Goal: Check status: Check status

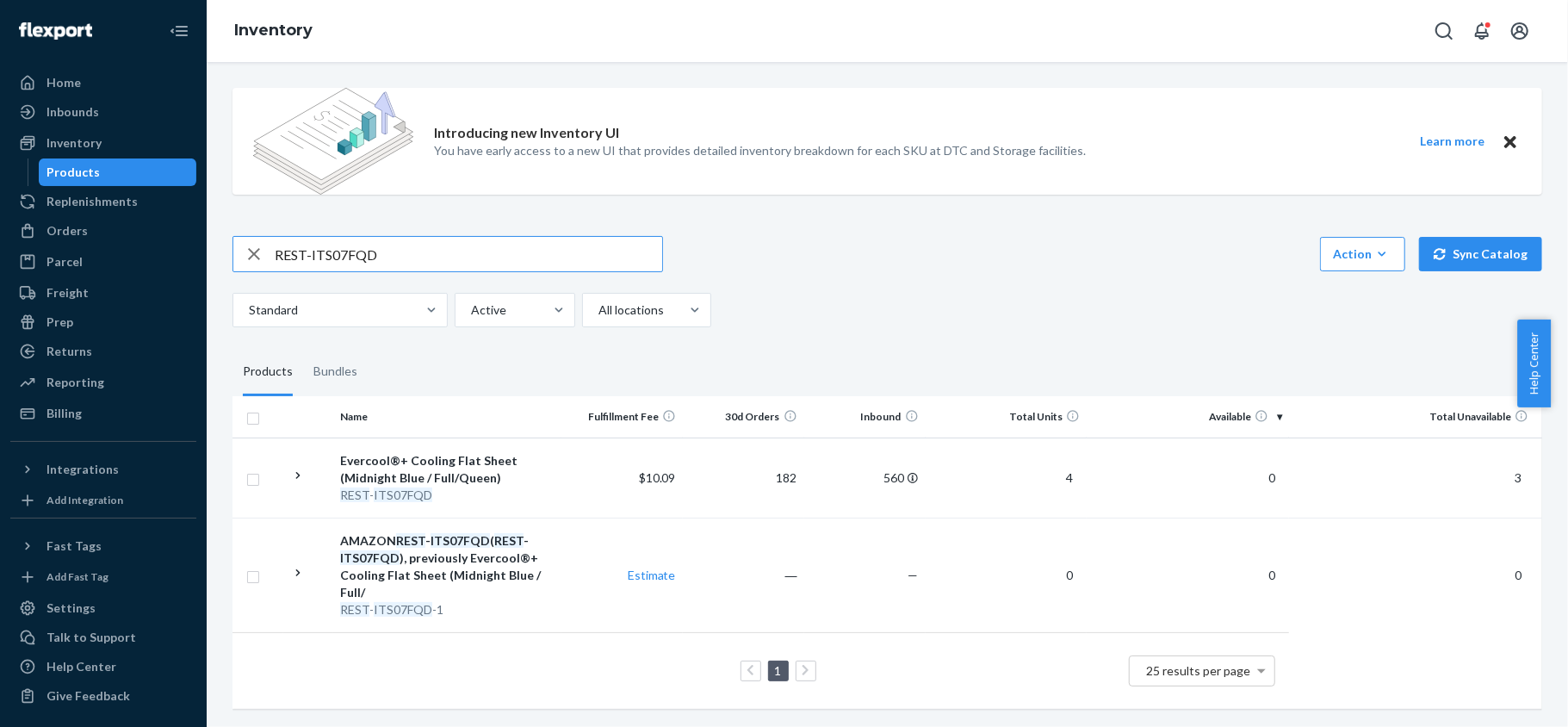
click at [445, 245] on input "REST-ITS07FQD" at bounding box center [468, 254] width 387 height 34
type input "REST-SCD03Q"
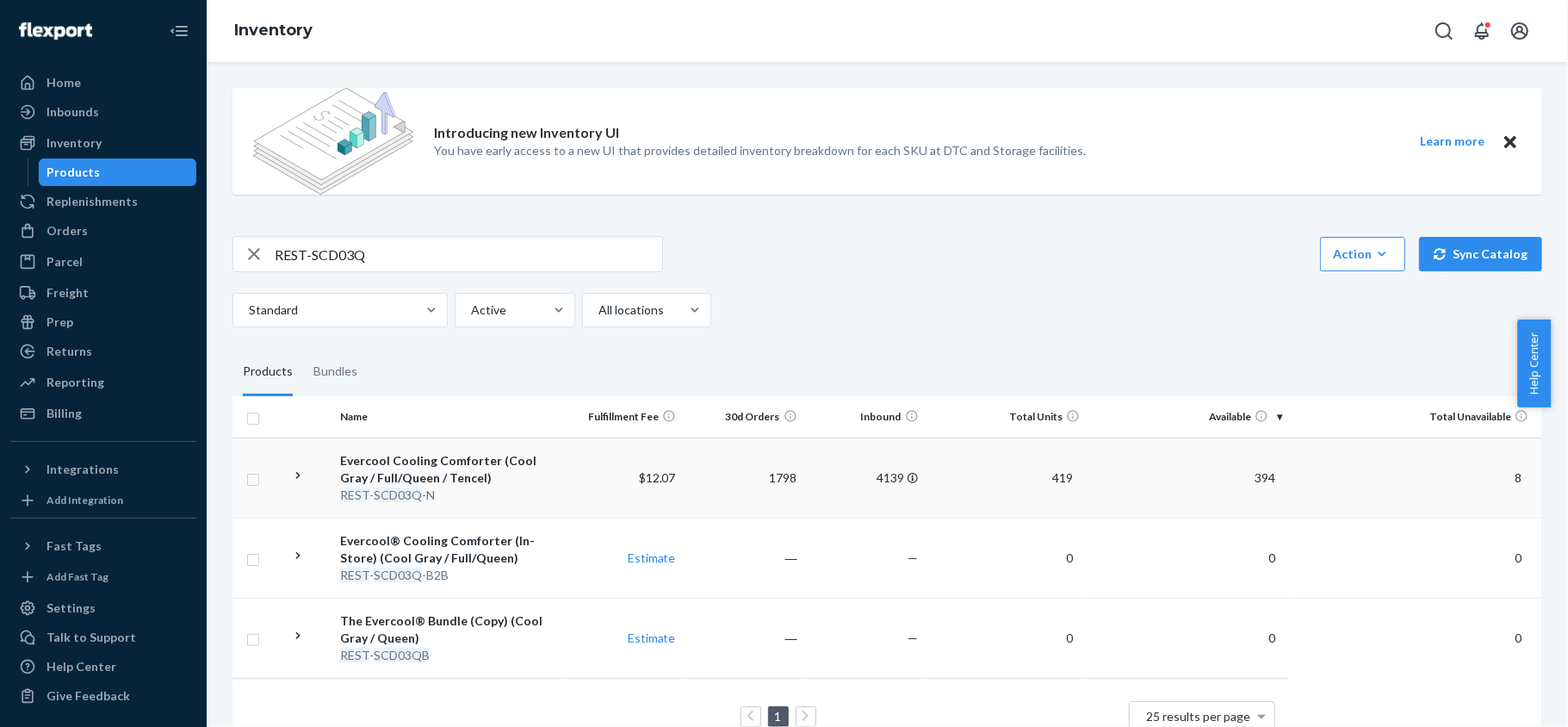
click at [1256, 478] on span "394" at bounding box center [1264, 478] width 34 height 15
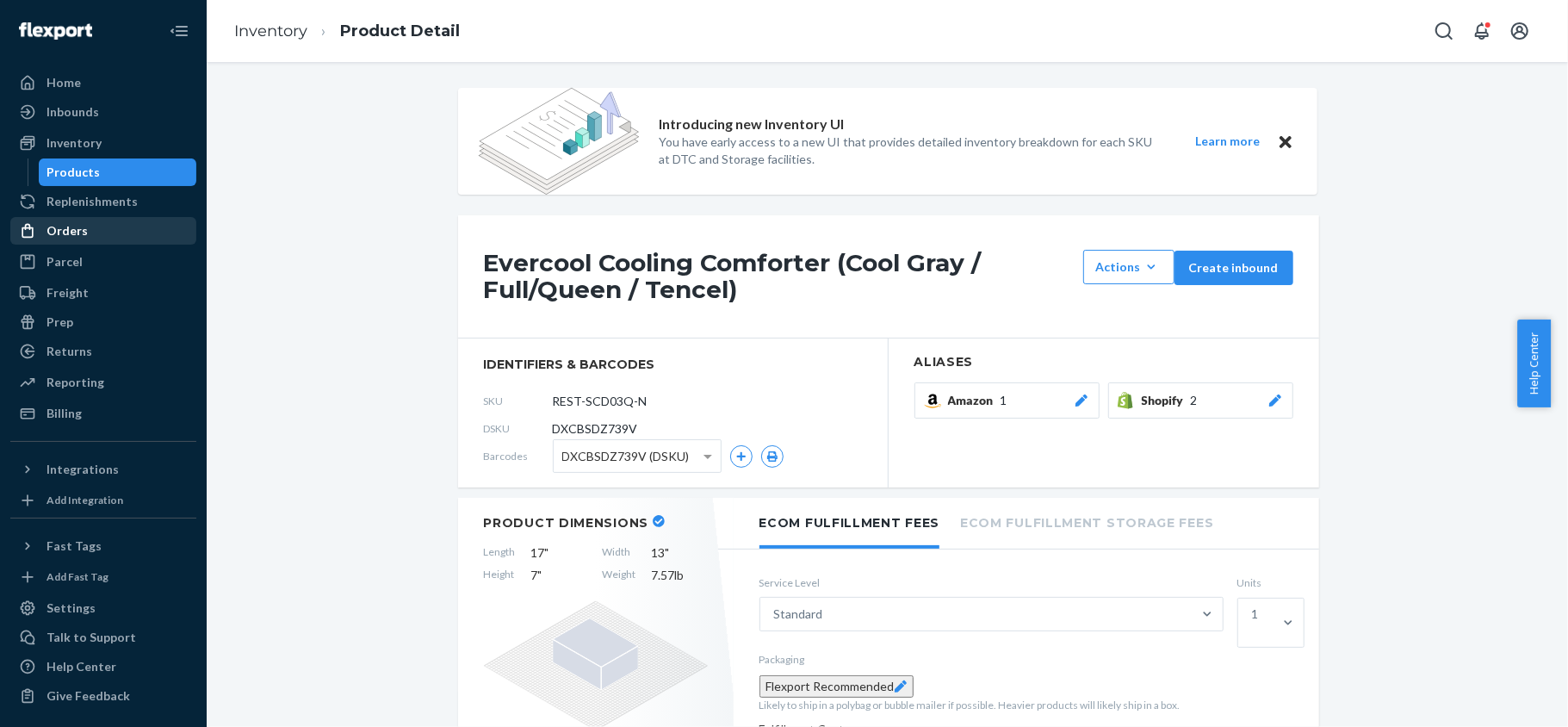
drag, startPoint x: 66, startPoint y: 231, endPoint x: 57, endPoint y: 225, distance: 10.8
click at [66, 231] on div "Orders" at bounding box center [67, 231] width 42 height 18
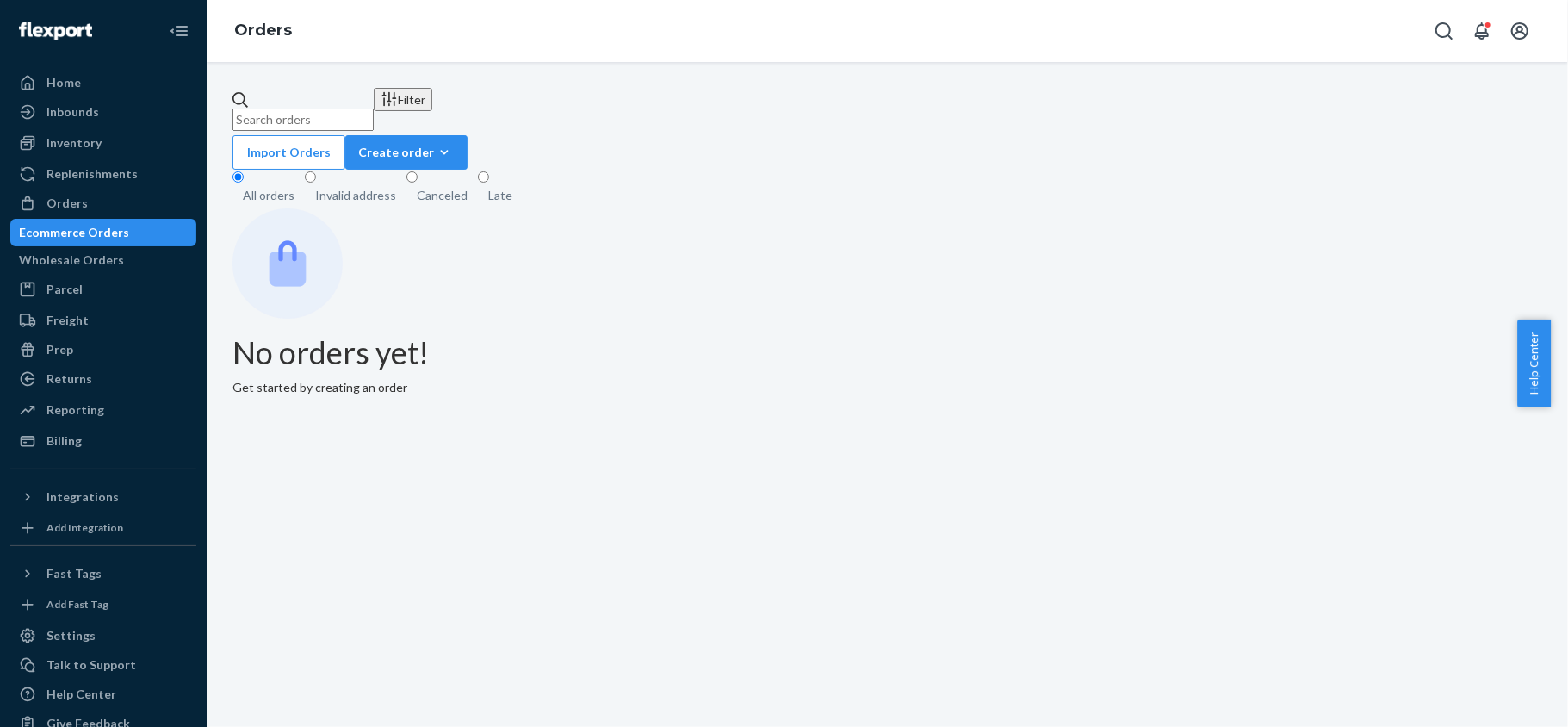
click at [335, 108] on input "text" at bounding box center [303, 120] width 141 height 22
paste input "US25341448"
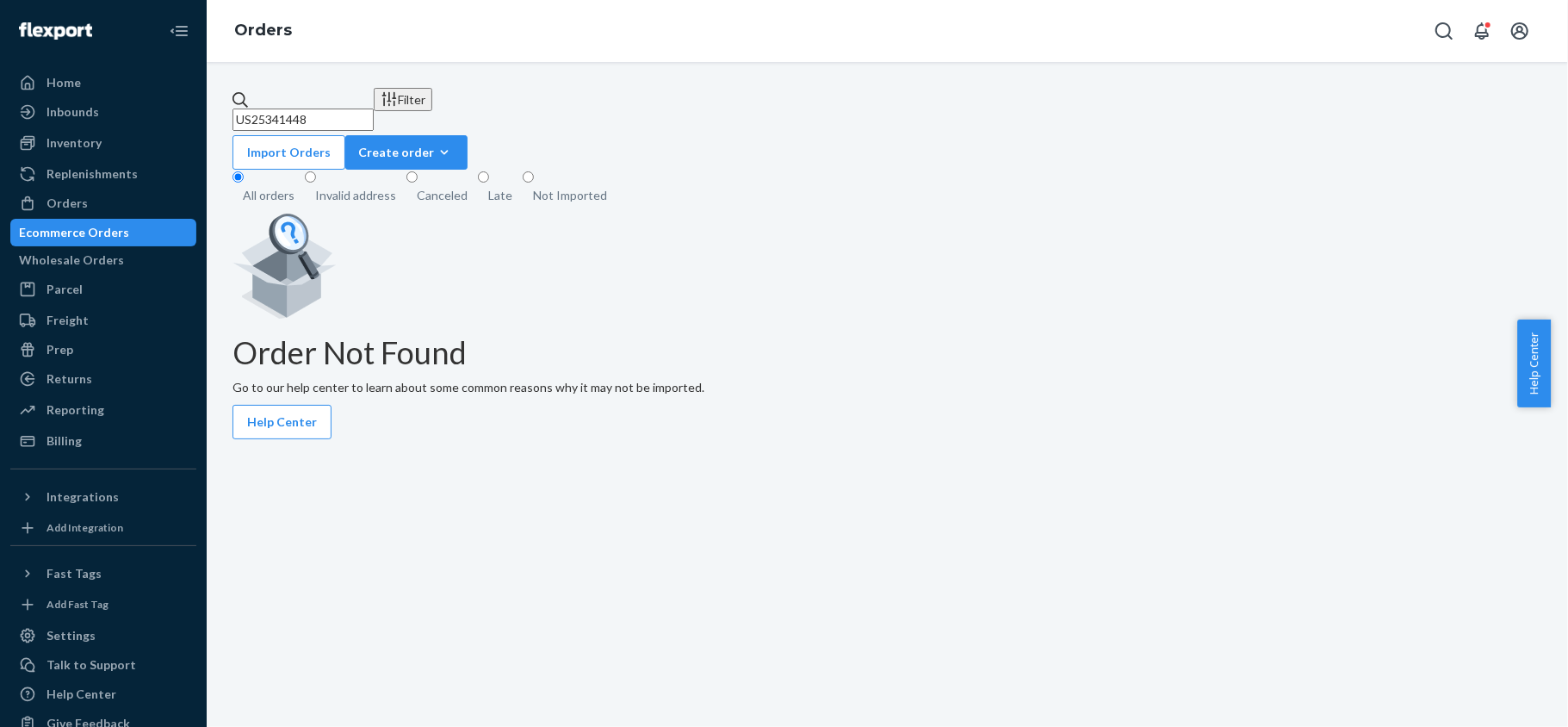
type input "US25341448"
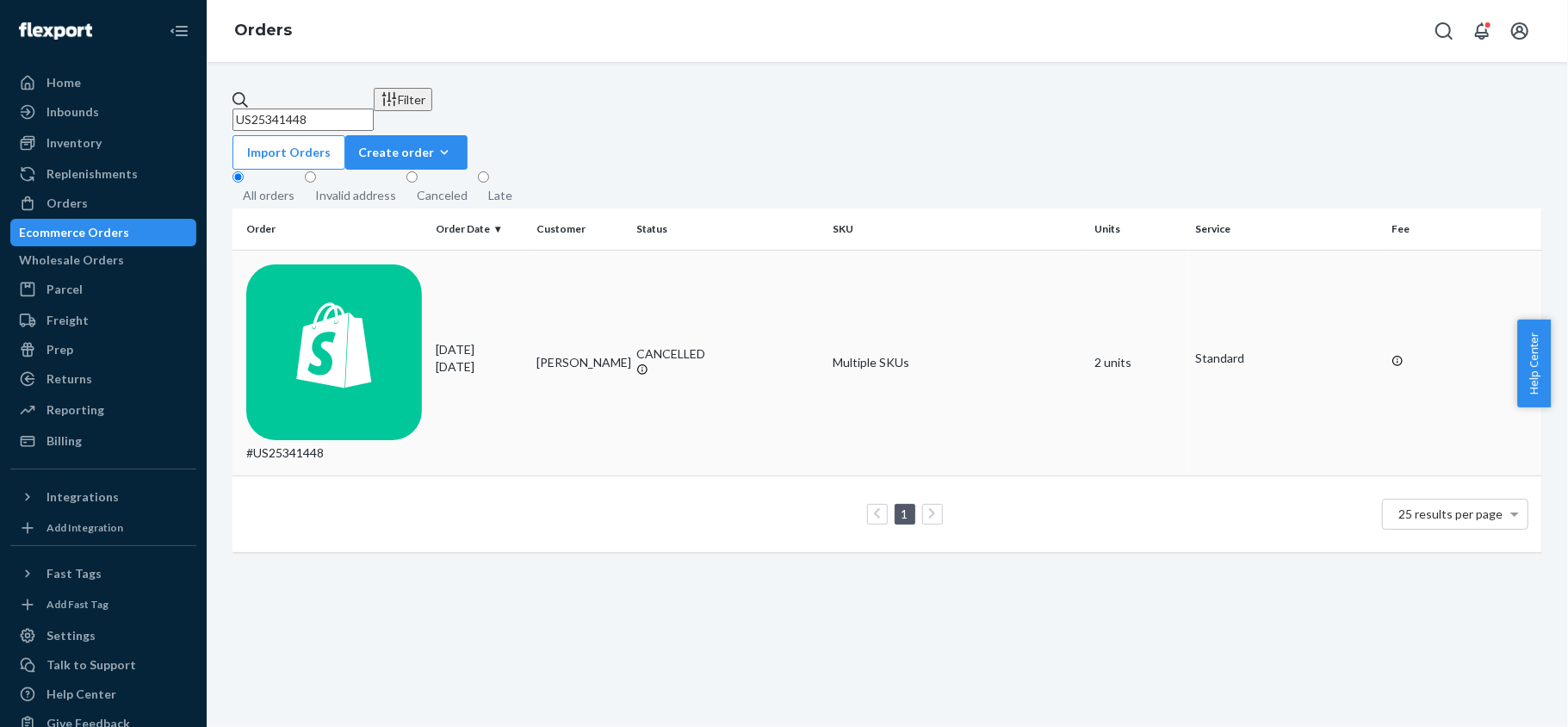
click at [359, 249] on td "#US25341448" at bounding box center [331, 362] width 196 height 225
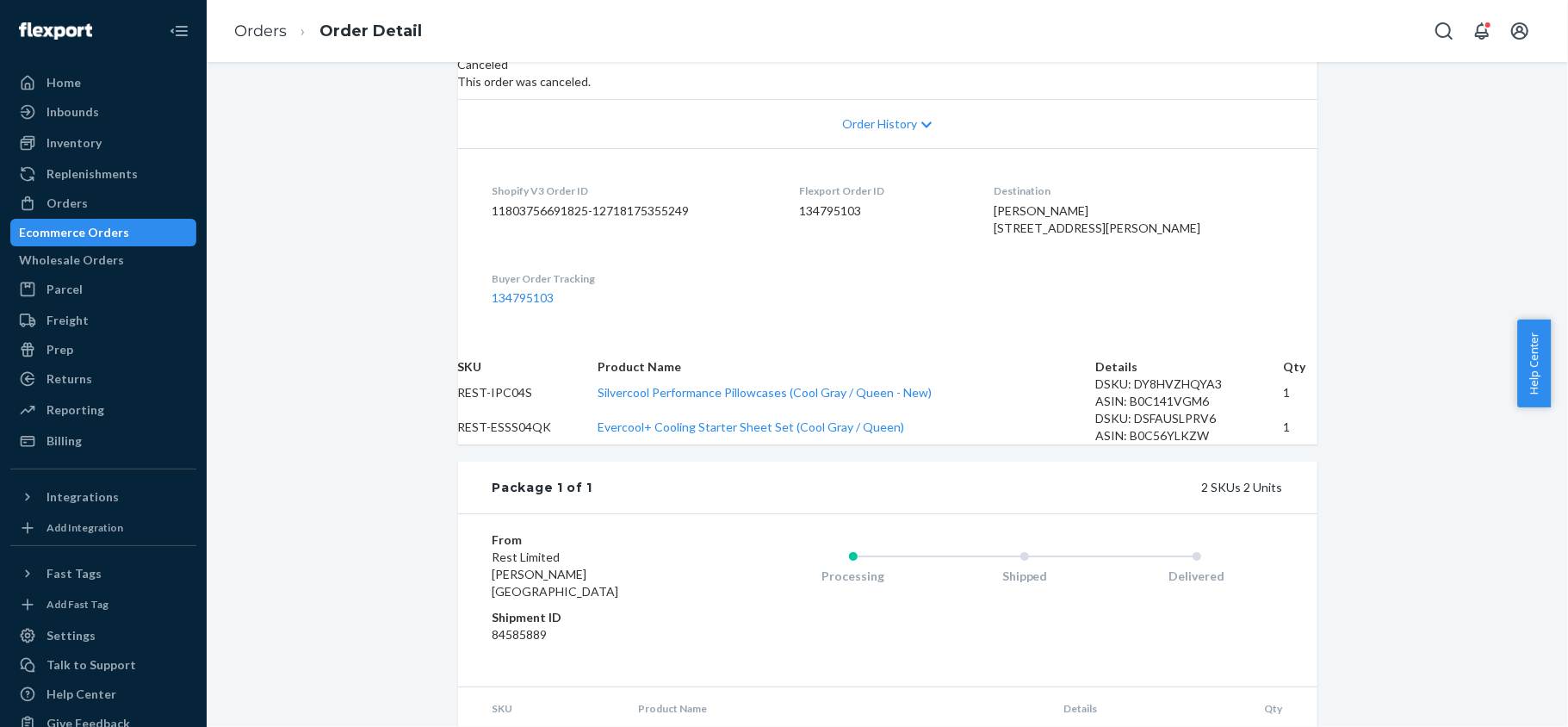
scroll to position [229, 0]
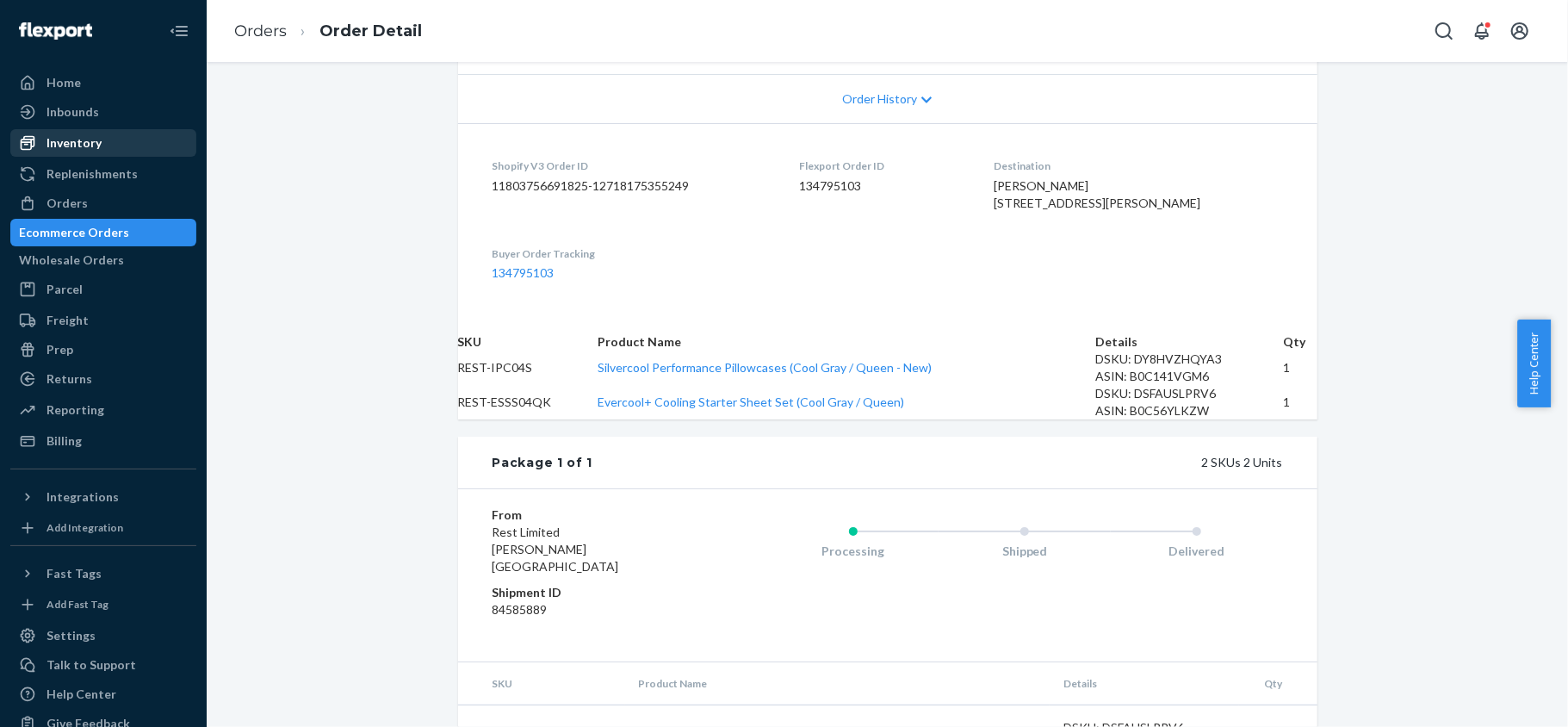
drag, startPoint x: 153, startPoint y: 141, endPoint x: 162, endPoint y: 145, distance: 9.8
click at [153, 141] on div "Inventory" at bounding box center [103, 143] width 183 height 24
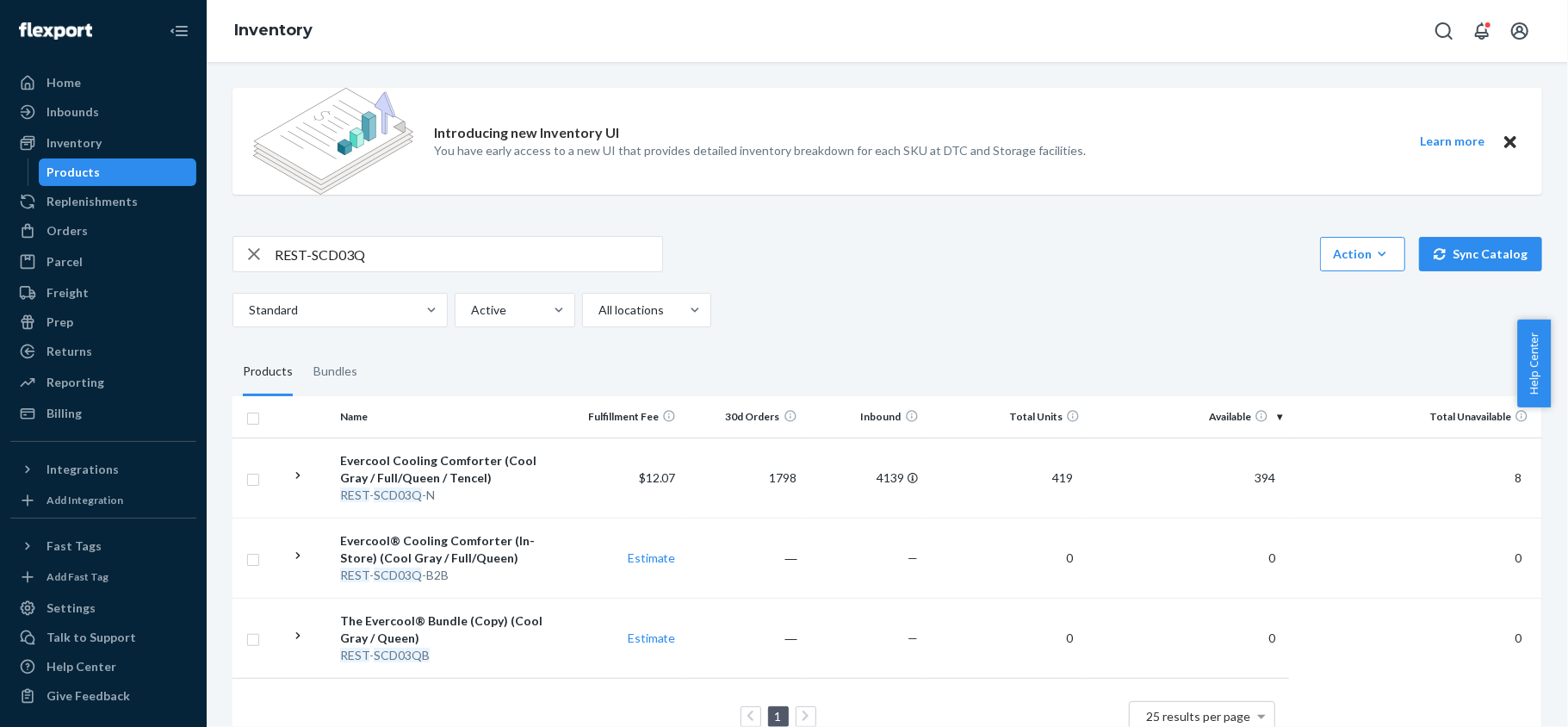
drag, startPoint x: 1258, startPoint y: 476, endPoint x: 1220, endPoint y: 470, distance: 38.5
click at [1256, 476] on span "394" at bounding box center [1264, 478] width 34 height 15
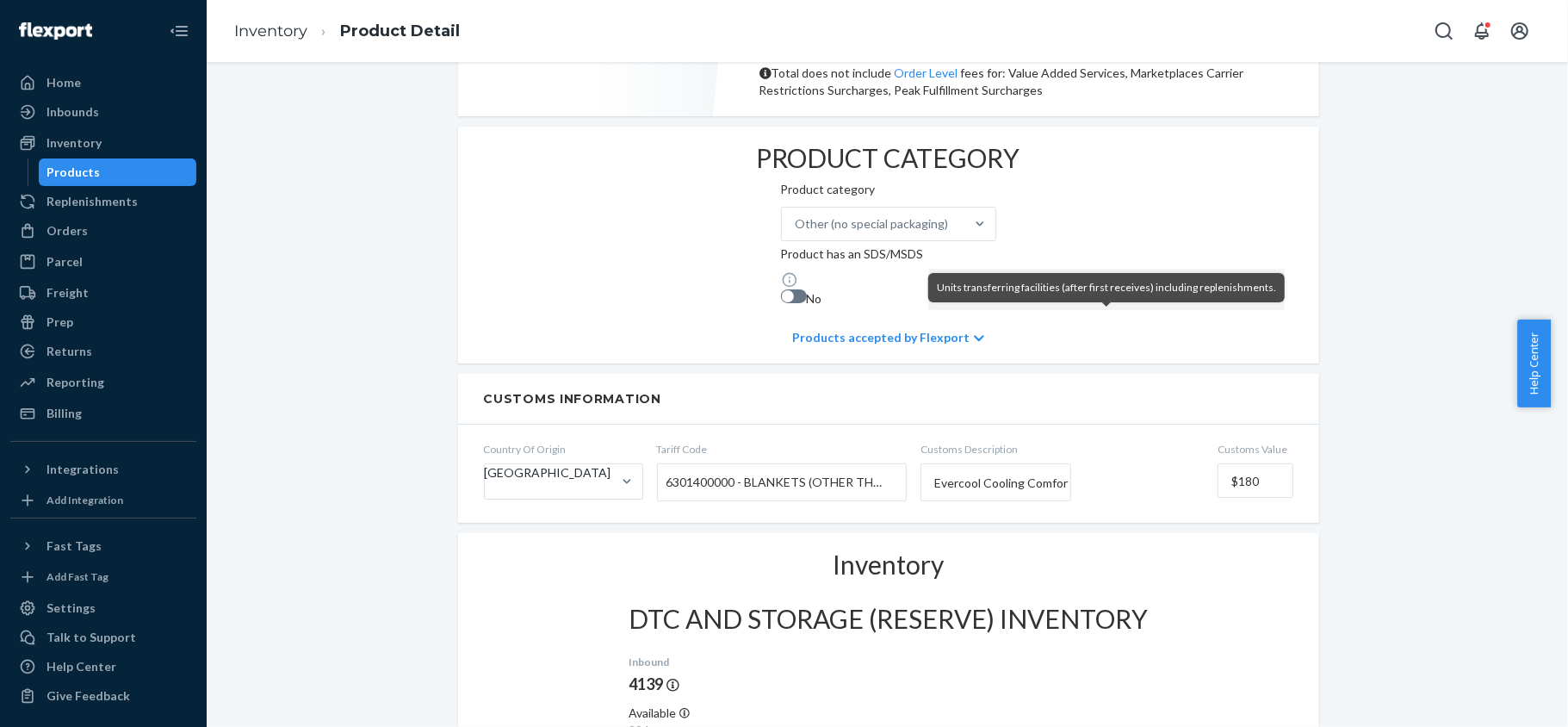
scroll to position [689, 0]
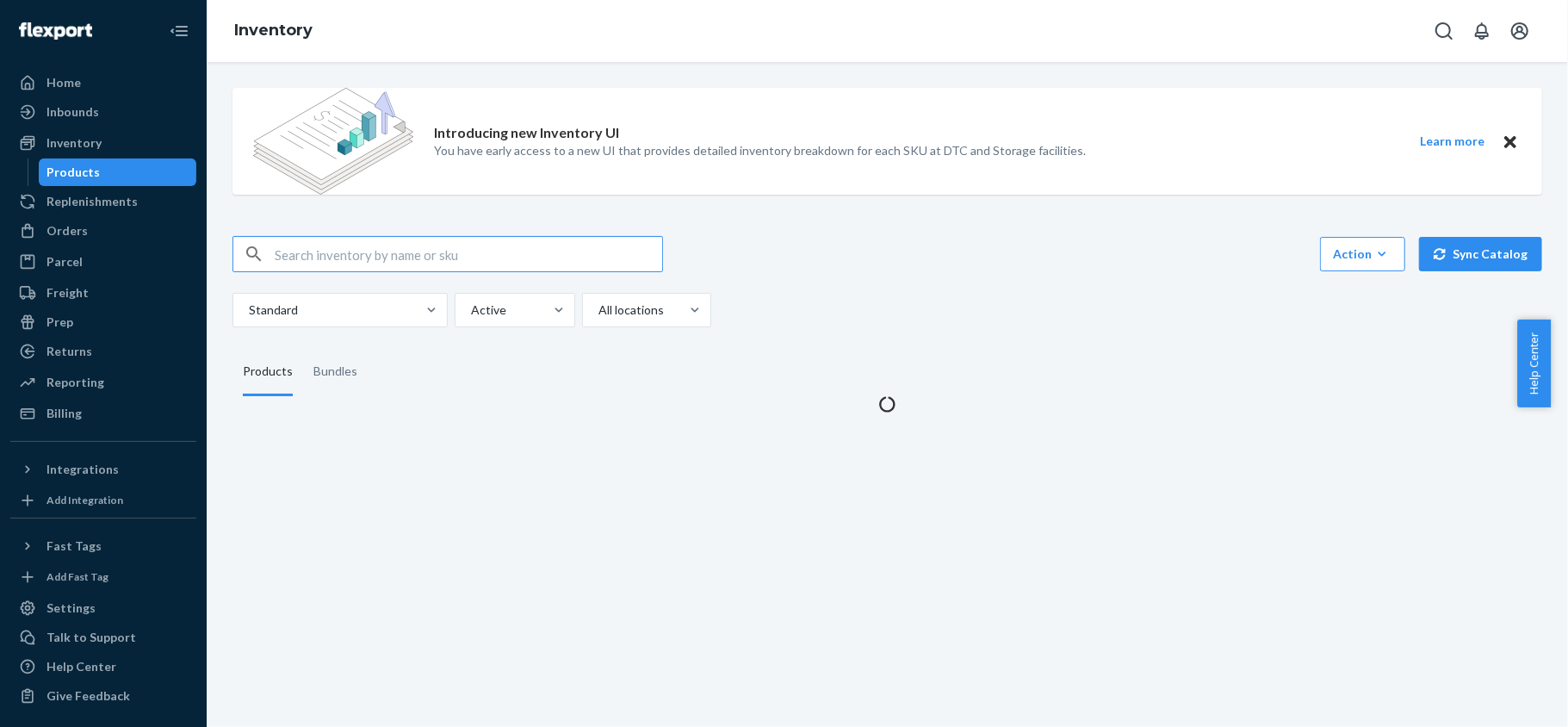
click at [482, 246] on input "text" at bounding box center [468, 254] width 387 height 34
type input "REST-ESSS02K"
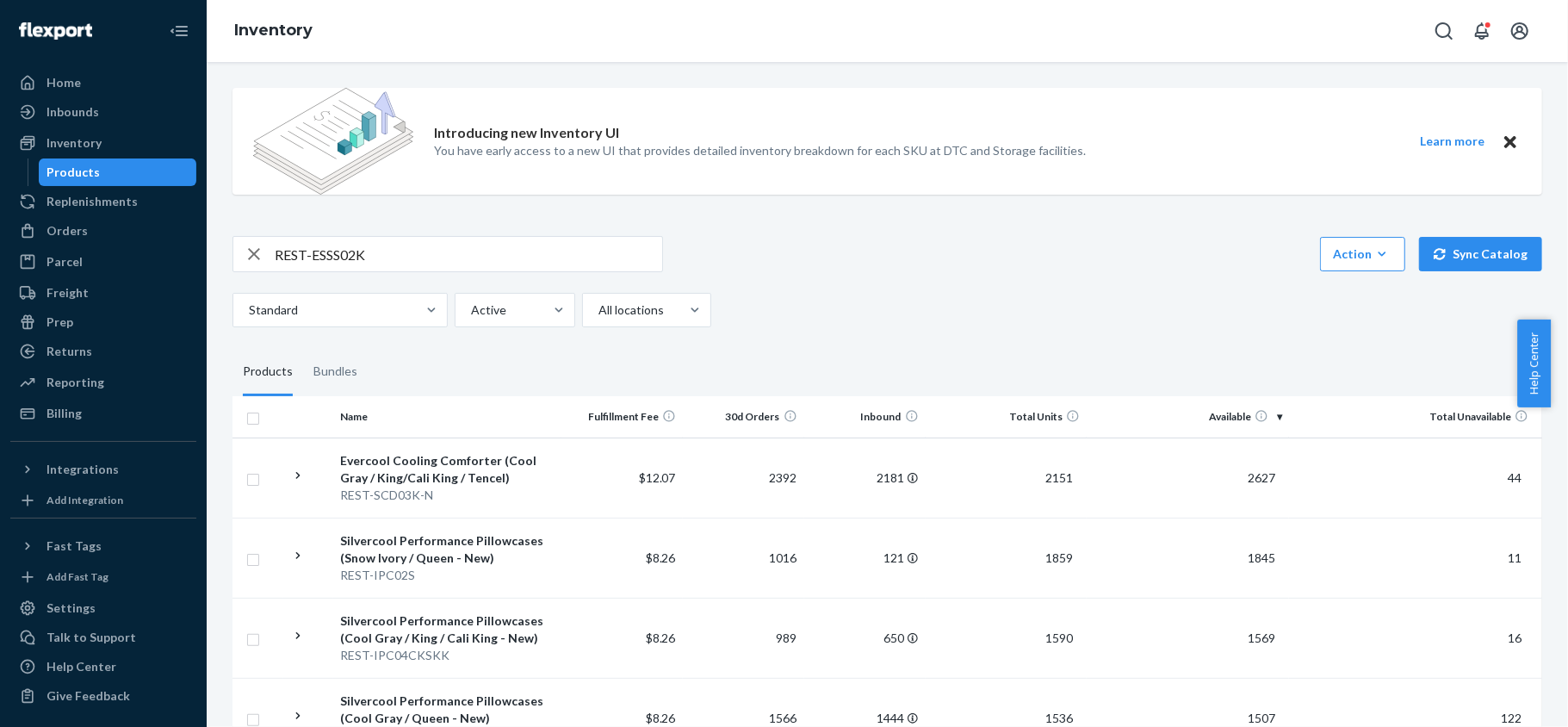
click at [439, 252] on input "REST-ESSS02K" at bounding box center [468, 254] width 387 height 34
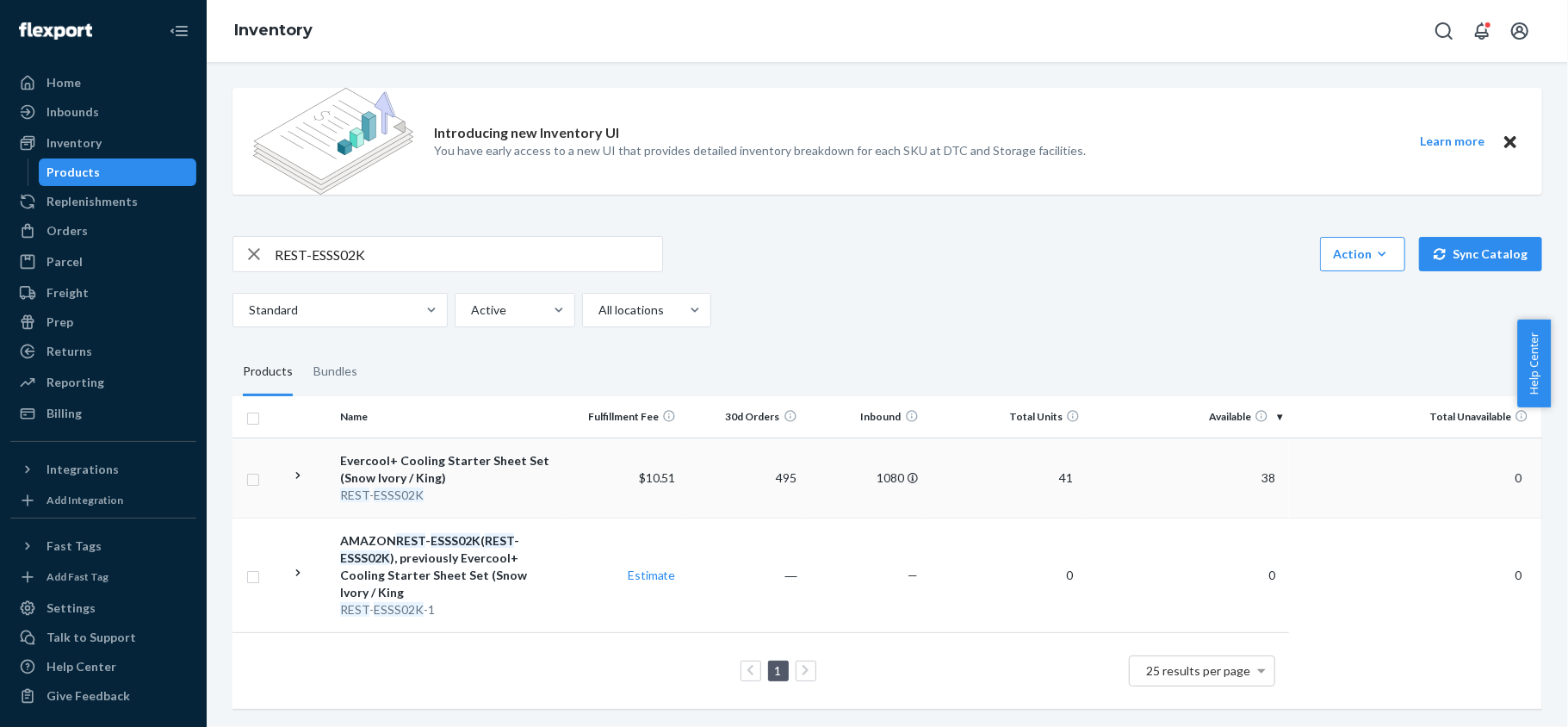
click at [1256, 469] on td "38" at bounding box center [1188, 478] width 202 height 80
